Goal: Complete application form

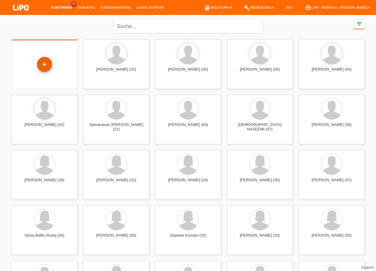
click at [50, 64] on div "+" at bounding box center [44, 64] width 15 height 15
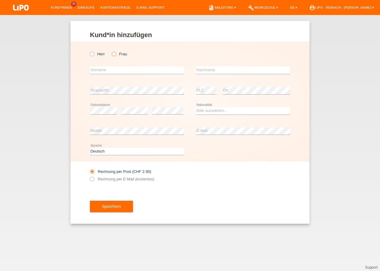
click at [111, 51] on icon at bounding box center [111, 51] width 0 height 0
click at [114, 53] on input "Frau" at bounding box center [114, 54] width 4 height 4
radio input "true"
click at [117, 66] on div "error Vorname" at bounding box center [137, 70] width 94 height 20
click at [117, 71] on input "text" at bounding box center [137, 69] width 94 height 7
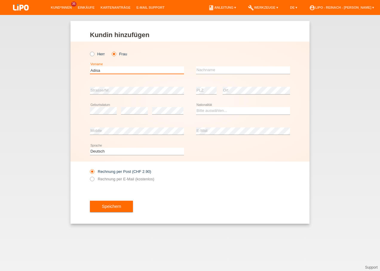
type input "Adisa"
click at [206, 70] on input "text" at bounding box center [243, 69] width 94 height 7
type input "Demaj"
click at [207, 111] on select "Bitte auswählen... Schweiz Deutschland Liechtenstein Österreich ------------ Af…" at bounding box center [243, 110] width 94 height 7
select select "CH"
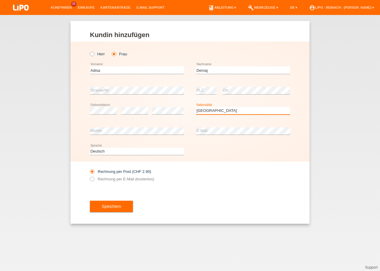
click at [196, 107] on select "Bitte auswählen... Schweiz Deutschland Liechtenstein Österreich ------------ Af…" at bounding box center [243, 110] width 94 height 7
click at [209, 127] on div "error E-Mail" at bounding box center [243, 131] width 94 height 20
click at [89, 176] on icon at bounding box center [89, 176] width 0 height 0
click at [91, 178] on input "Rechnung per E-Mail (kostenlos)" at bounding box center [92, 180] width 4 height 7
radio input "true"
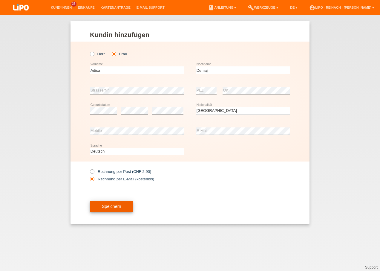
click at [105, 206] on span "Speichern" at bounding box center [111, 206] width 19 height 5
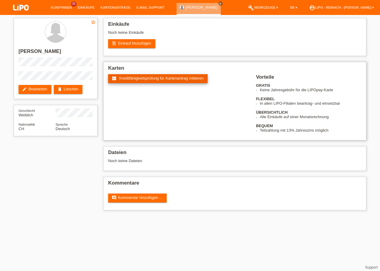
click at [150, 78] on span "Kreditfähigkeitsprüfung für Kartenantrag initiieren" at bounding box center [161, 78] width 85 height 4
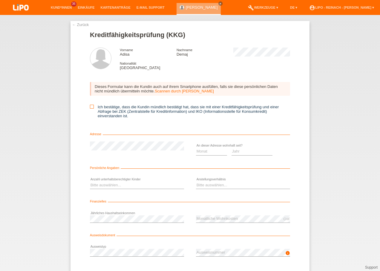
click at [90, 107] on icon at bounding box center [92, 107] width 4 height 4
click at [90, 107] on input "Ich bestätige, dass die Kundin mündlich bestätigt hat, dass sie mit einer Kredi…" at bounding box center [92, 107] width 4 height 4
checkbox input "true"
click at [208, 150] on select "Monat 01 02 03 04 05 06 07 08 09 10" at bounding box center [211, 151] width 31 height 7
select select "01"
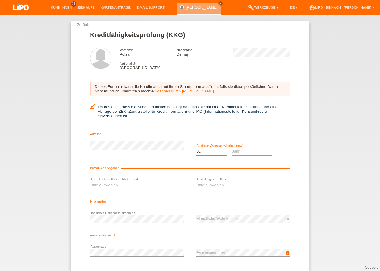
click at [196, 148] on select "Monat 01 02 03 04 05 06 07 08 09 10" at bounding box center [211, 151] width 31 height 7
drag, startPoint x: 236, startPoint y: 152, endPoint x: 245, endPoint y: 151, distance: 8.4
click at [236, 152] on select "Jahr 2025 2024 2023 2022 2021 2020 2019 2018 2017 2016 2015 2014 2013 2012 2011…" at bounding box center [252, 151] width 41 height 7
select select "2017"
click at [232, 148] on select "Jahr 2025 2024 2023 2022 2021 2020 2019 2018 2017 2016 2015 2014 2013 2012 2011…" at bounding box center [252, 151] width 41 height 7
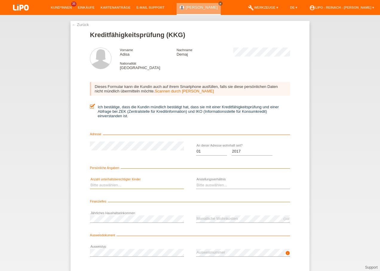
click at [108, 187] on select "Bitte auswählen... 0 1 2 3 4 5 6 7 8 9" at bounding box center [137, 185] width 94 height 7
select select "0"
click at [90, 182] on select "Bitte auswählen... 0 1 2 3 4 5 6 7 8 9" at bounding box center [137, 185] width 94 height 7
click at [203, 182] on select "Bitte auswählen... Unbefristet Befristet Lehrling/Student Pensioniert Nicht arb…" at bounding box center [243, 185] width 94 height 7
select select "UNLIMITED"
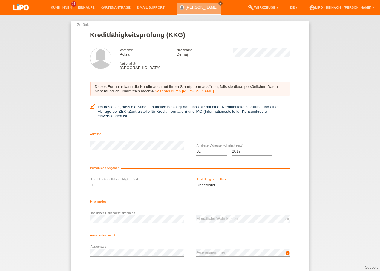
click at [196, 182] on select "Bitte auswählen... Unbefristet Befristet Lehrling/Student Pensioniert Nicht arb…" at bounding box center [243, 185] width 94 height 7
click at [122, 231] on form "Kreditfähigkeitsprüfung (KKG) Vorname Adisa Nachname Demaj Nationalität Schweiz…" at bounding box center [190, 164] width 200 height 266
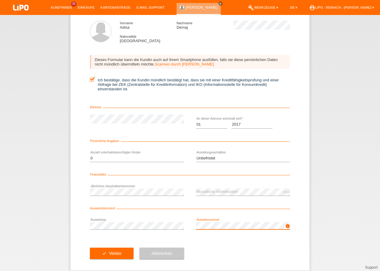
scroll to position [30, 0]
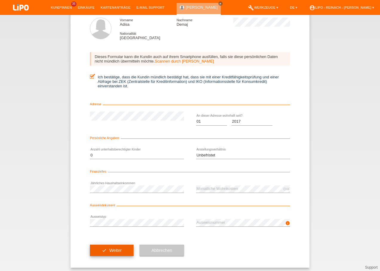
click at [105, 248] on button "check Weiter" at bounding box center [112, 250] width 44 height 11
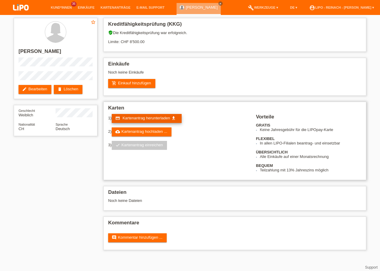
click at [146, 116] on span "Kartenantrag herunterladen" at bounding box center [147, 118] width 48 height 4
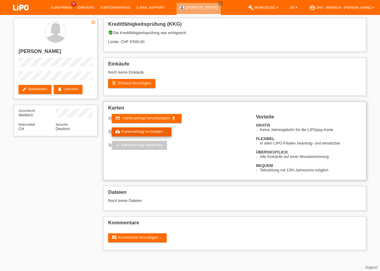
click at [147, 132] on link "cloud_upload Kartenantrag hochladen ..." at bounding box center [142, 131] width 60 height 9
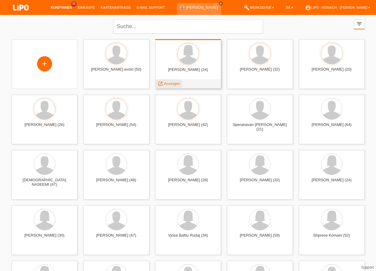
click at [170, 83] on span "Anzeigen" at bounding box center [172, 83] width 16 height 4
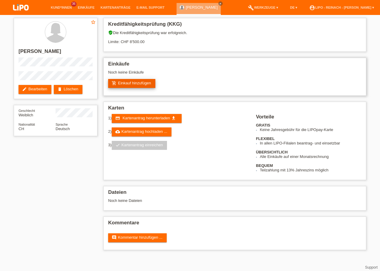
click at [143, 84] on link "add_shopping_cart Einkauf hinzufügen" at bounding box center [131, 83] width 47 height 9
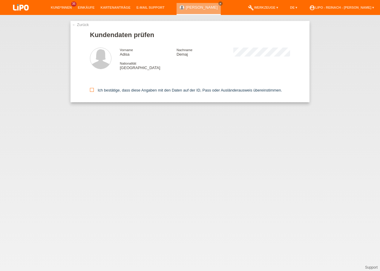
click at [93, 89] on icon at bounding box center [92, 90] width 4 height 4
click at [93, 89] on input "Ich bestätige, dass diese Angaben mit den Daten auf der ID, Pass oder Ausländer…" at bounding box center [92, 90] width 4 height 4
checkbox input "true"
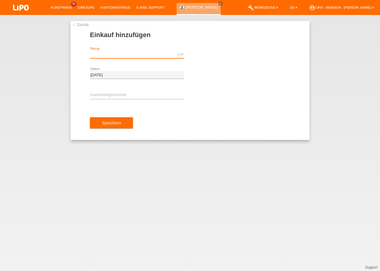
click at [118, 56] on input "text" at bounding box center [137, 54] width 94 height 7
type input "874.20"
click at [107, 96] on input "text" at bounding box center [137, 95] width 94 height 7
type input "x"
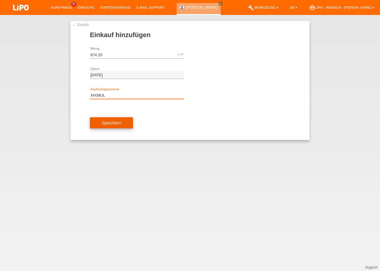
type input "XH39UL"
click at [114, 120] on button "Speichern" at bounding box center [111, 122] width 43 height 11
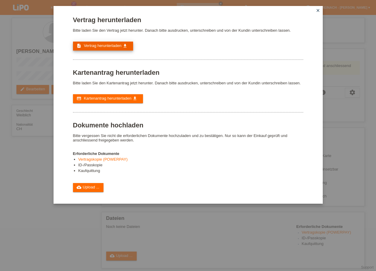
click at [106, 47] on span "Vertrag herunterladen" at bounding box center [103, 45] width 38 height 4
click at [89, 186] on link "cloud_upload Upload ..." at bounding box center [88, 187] width 31 height 9
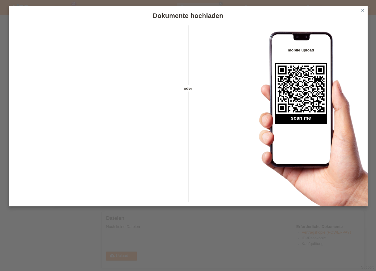
click at [363, 9] on icon "close" at bounding box center [362, 10] width 5 height 5
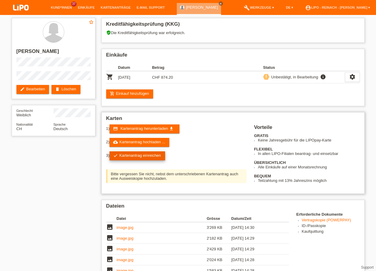
click at [147, 154] on link "check Kartenantrag einreichen" at bounding box center [137, 155] width 56 height 9
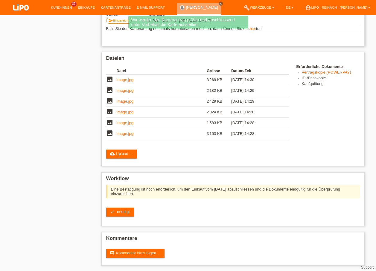
scroll to position [125, 0]
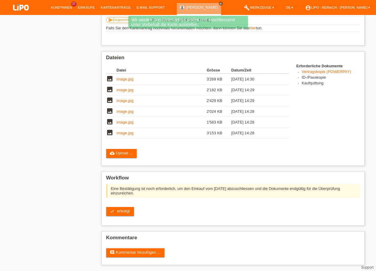
click at [116, 211] on link "check erledigt" at bounding box center [120, 211] width 28 height 9
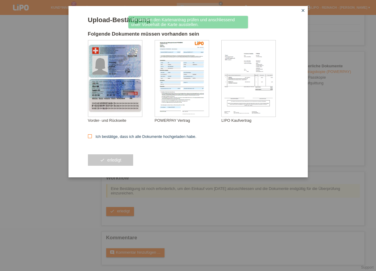
click at [89, 136] on icon at bounding box center [90, 136] width 4 height 4
click at [89, 136] on input "Ich bestätige, dass ich alle Dokumente hochgeladen habe." at bounding box center [90, 136] width 4 height 4
checkbox input "true"
click at [108, 157] on button "check erledigt" at bounding box center [110, 159] width 45 height 11
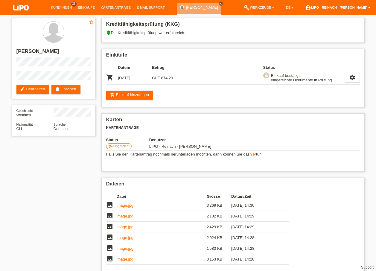
click at [331, 6] on link "account_circle LIPO - Reinach - [PERSON_NAME] ▾" at bounding box center [337, 8] width 71 height 4
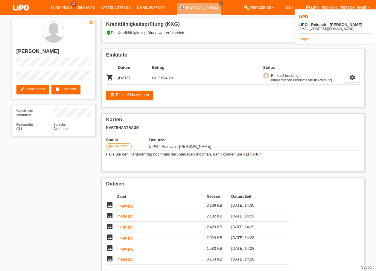
click at [304, 37] on link "Logout" at bounding box center [304, 39] width 12 height 4
